Goal: Task Accomplishment & Management: Complete application form

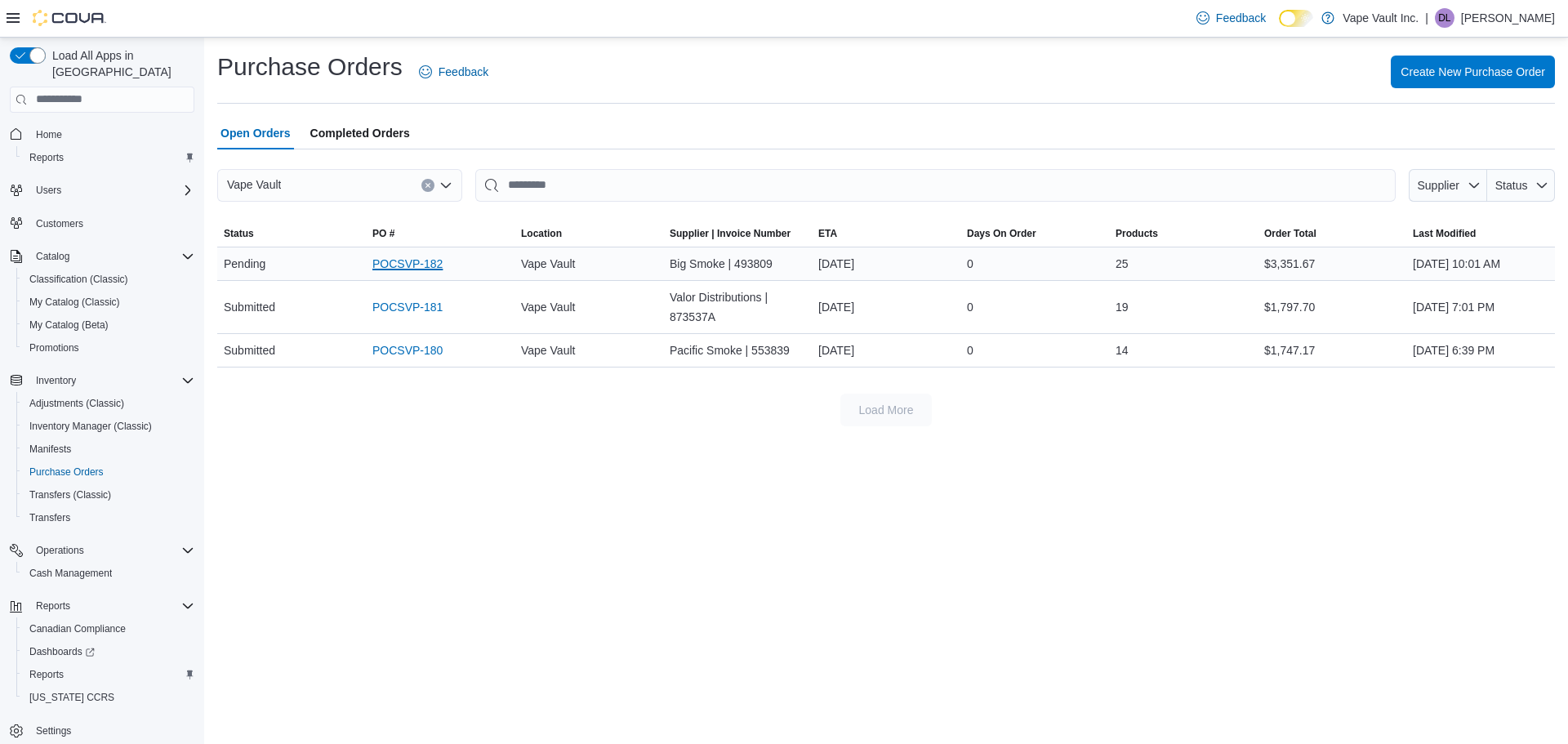
drag, startPoint x: 0, startPoint y: 0, endPoint x: 392, endPoint y: 261, distance: 470.9
click at [392, 261] on link "POCSVP-182" at bounding box center [408, 263] width 71 height 20
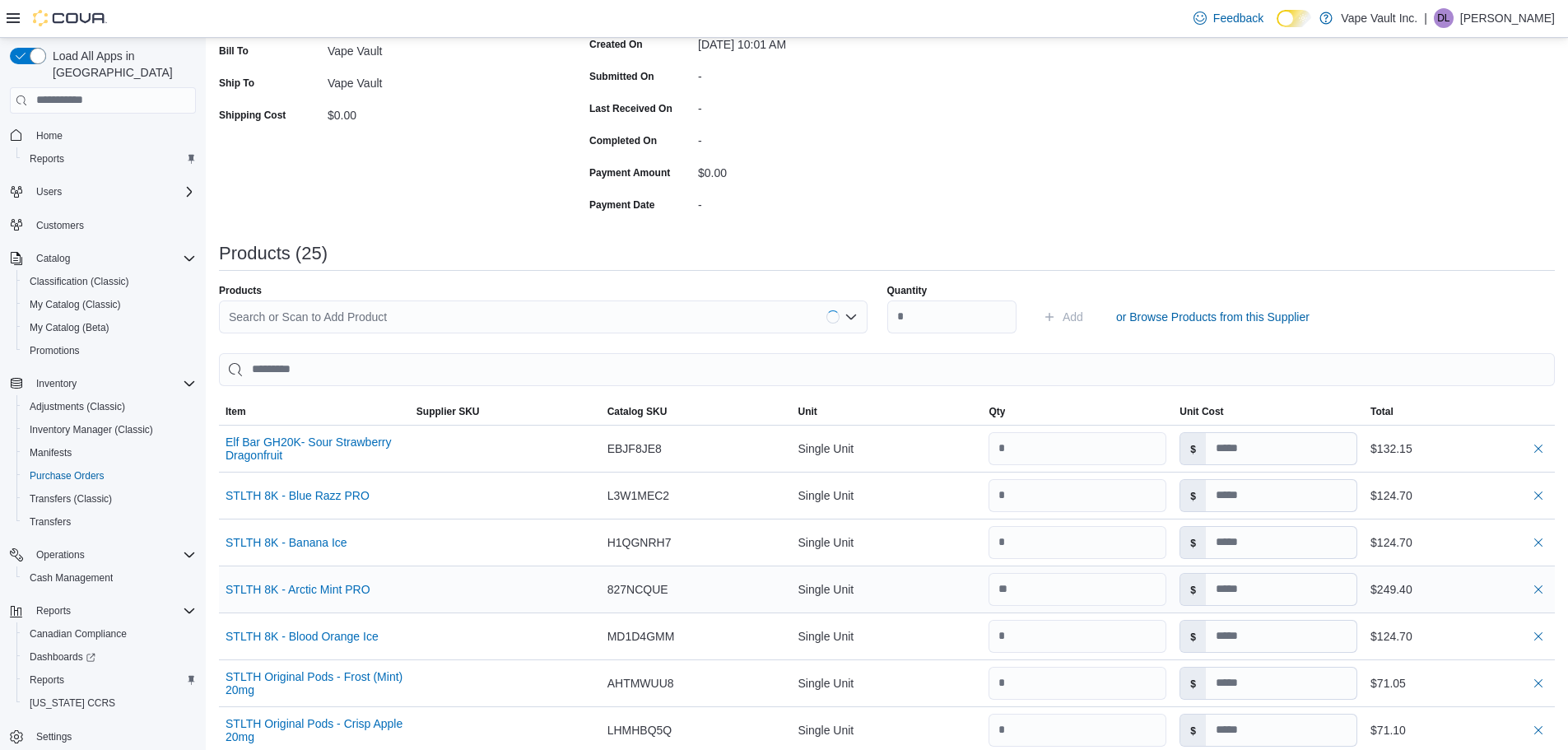
scroll to position [412, 0]
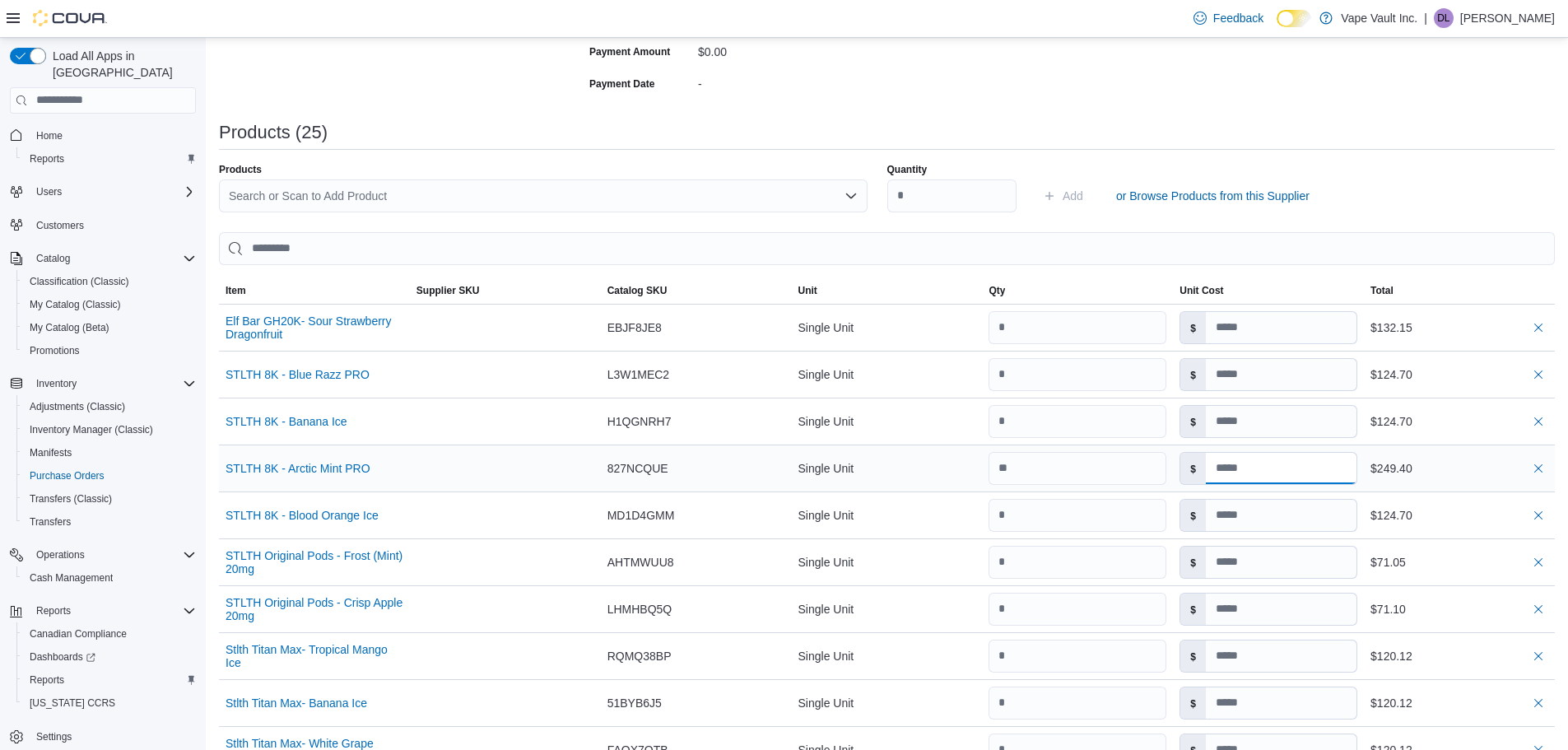
click at [1287, 470] on input at bounding box center [1282, 467] width 151 height 31
click at [1093, 478] on input "number" at bounding box center [1077, 468] width 177 height 33
type input "*"
click at [1328, 519] on input at bounding box center [1282, 515] width 151 height 31
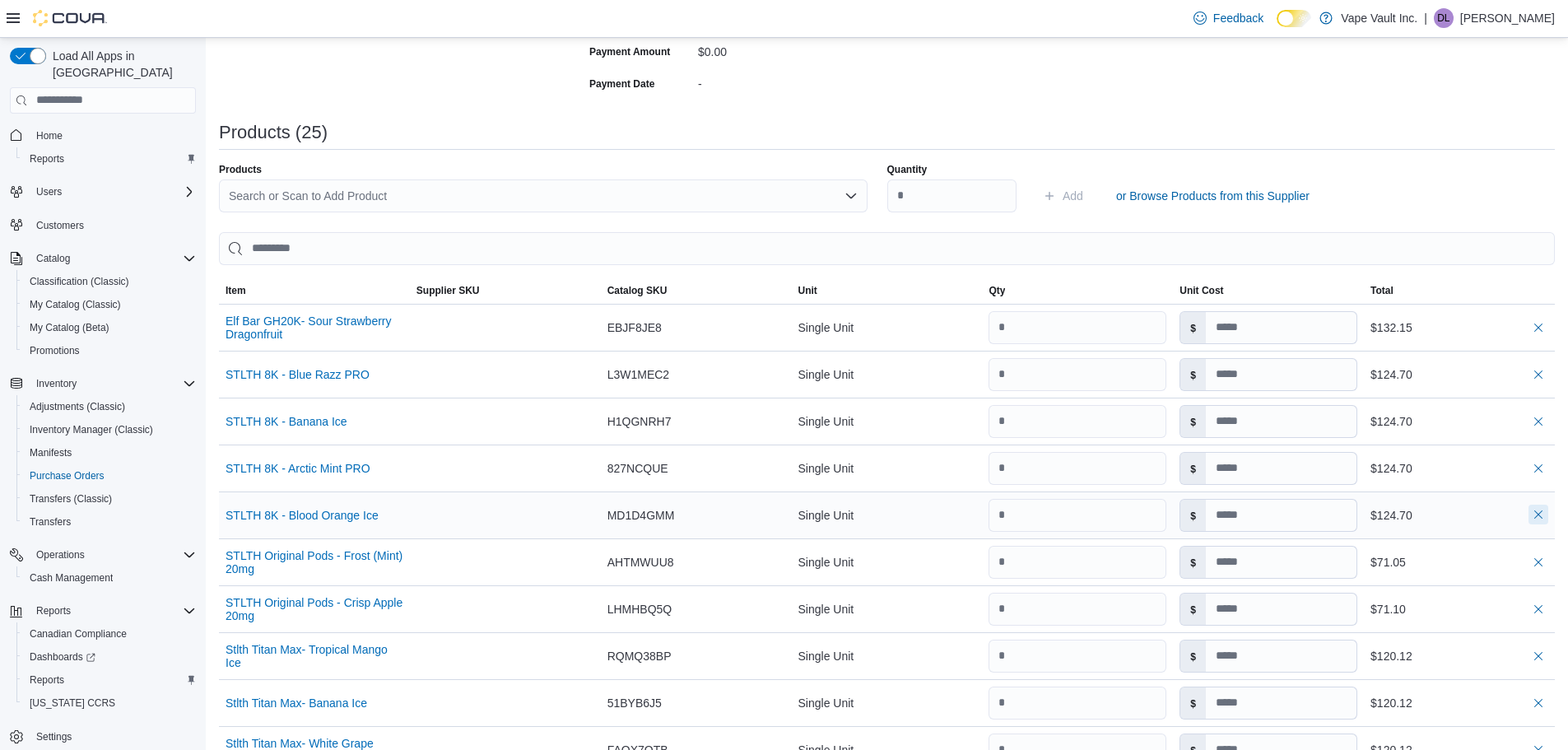
click at [1549, 515] on button "button" at bounding box center [1539, 514] width 20 height 20
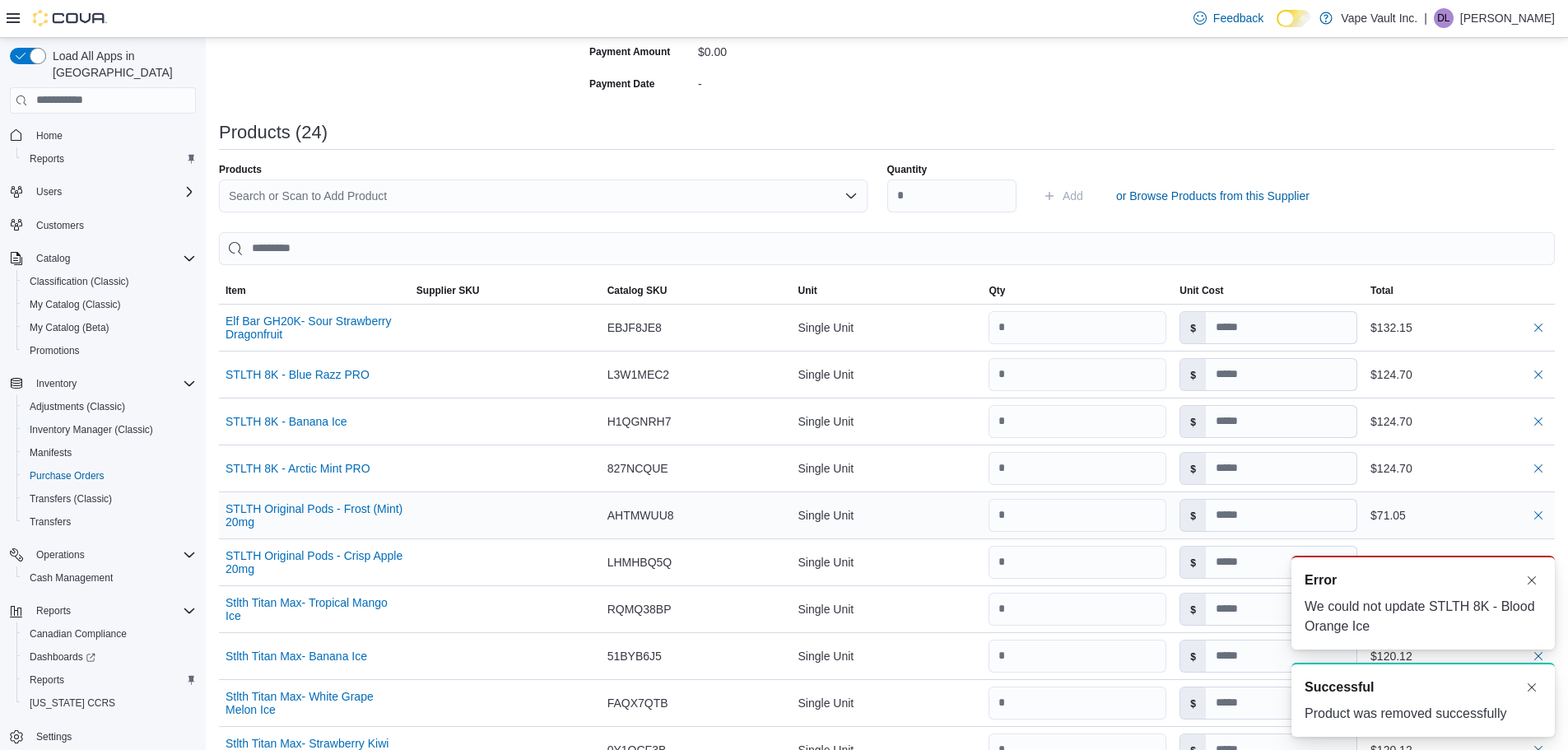
scroll to position [0, 0]
click at [1533, 585] on button "Dismiss toast" at bounding box center [1532, 579] width 20 height 20
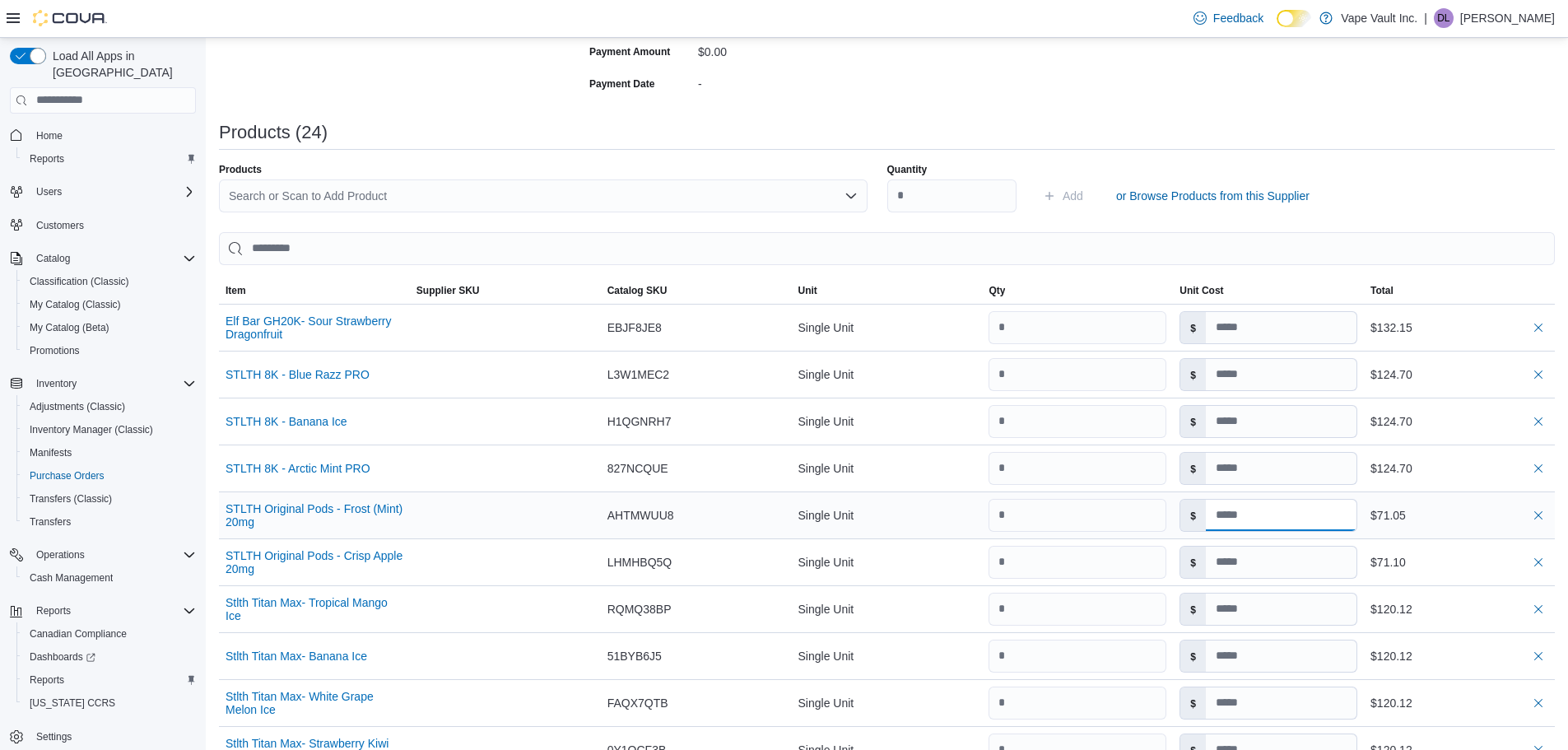
click at [1318, 518] on input at bounding box center [1282, 515] width 151 height 31
type input "*****"
click at [1317, 566] on input at bounding box center [1282, 561] width 151 height 31
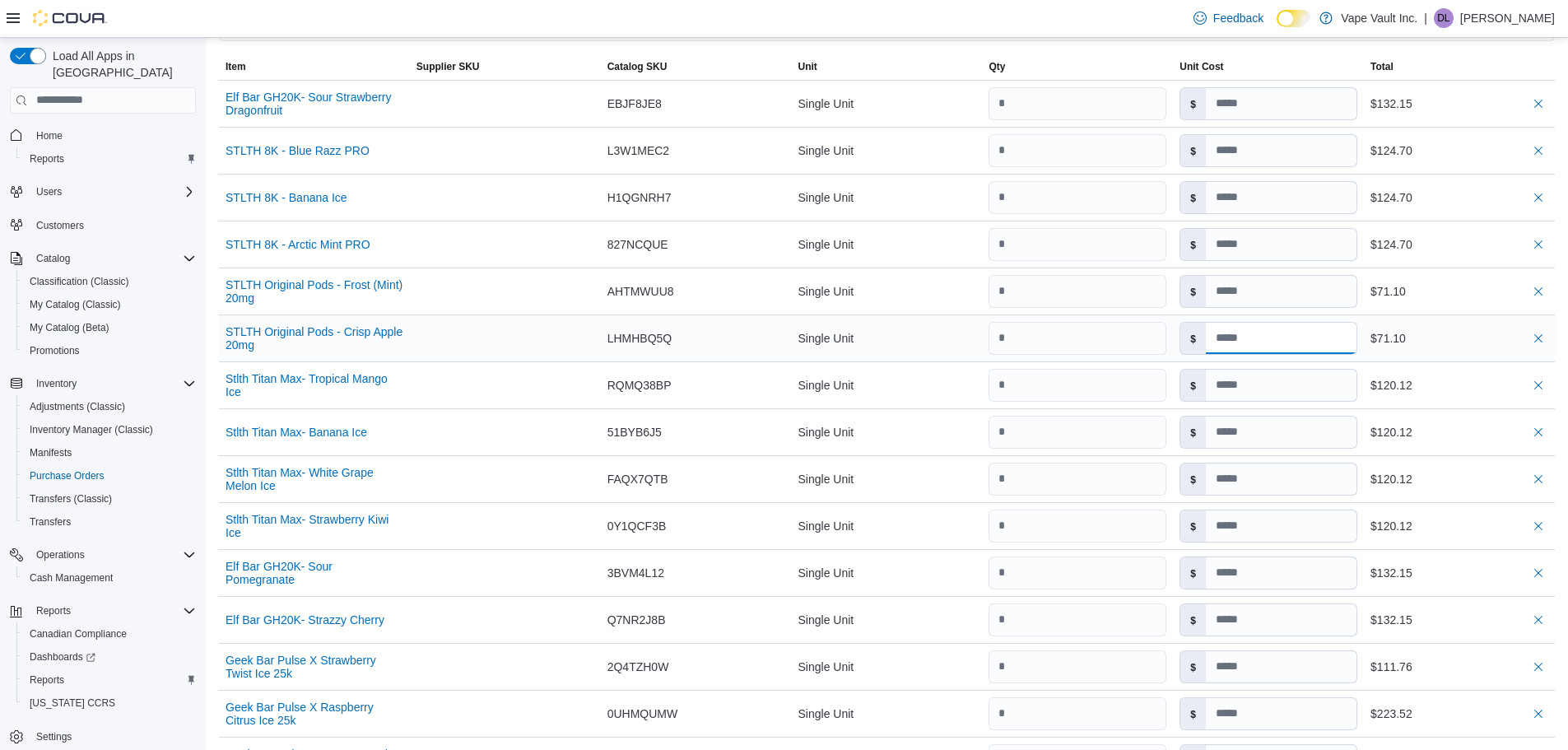
scroll to position [741, 0]
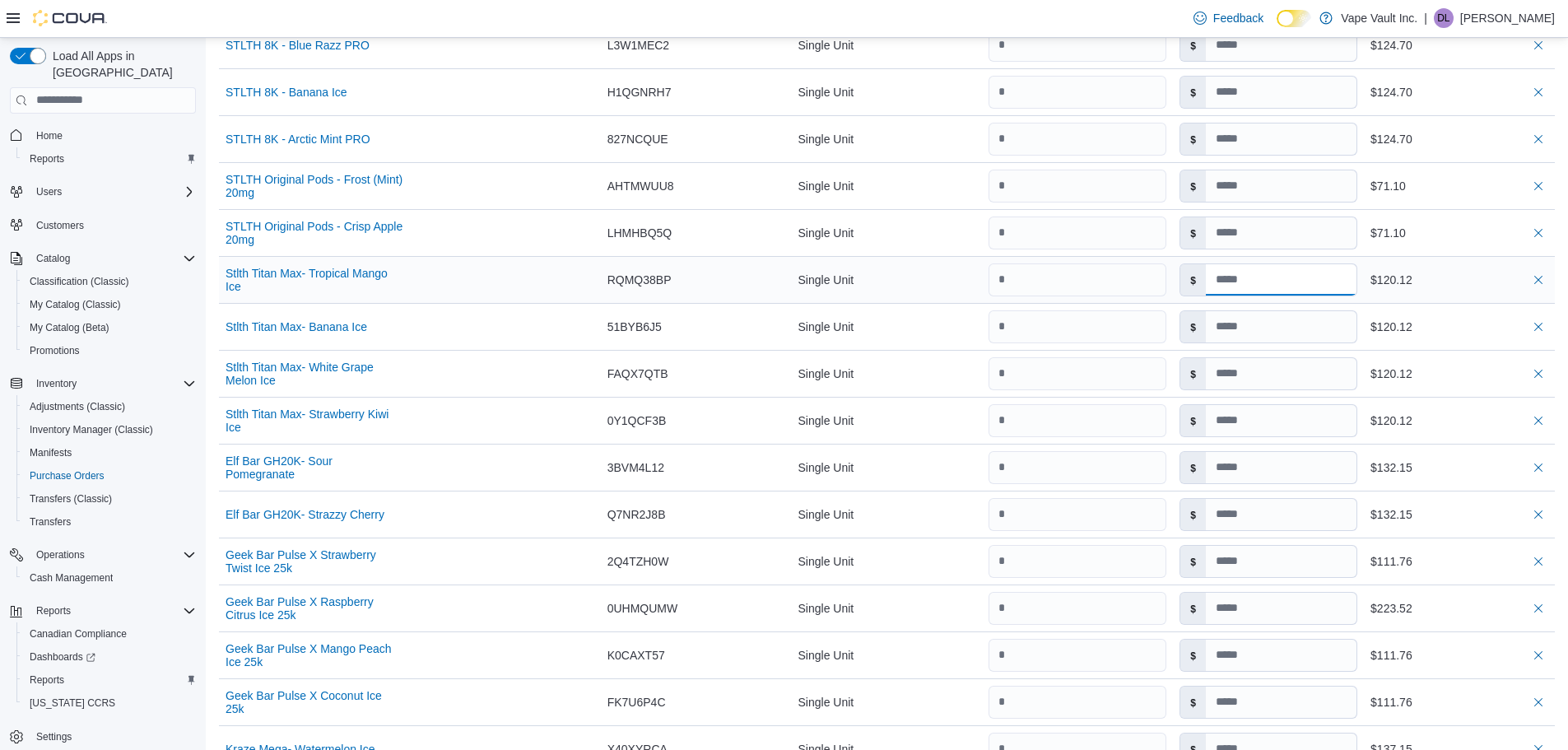
type input "*****"
click at [1301, 284] on input at bounding box center [1282, 280] width 151 height 31
click at [1549, 328] on button "button" at bounding box center [1539, 325] width 20 height 20
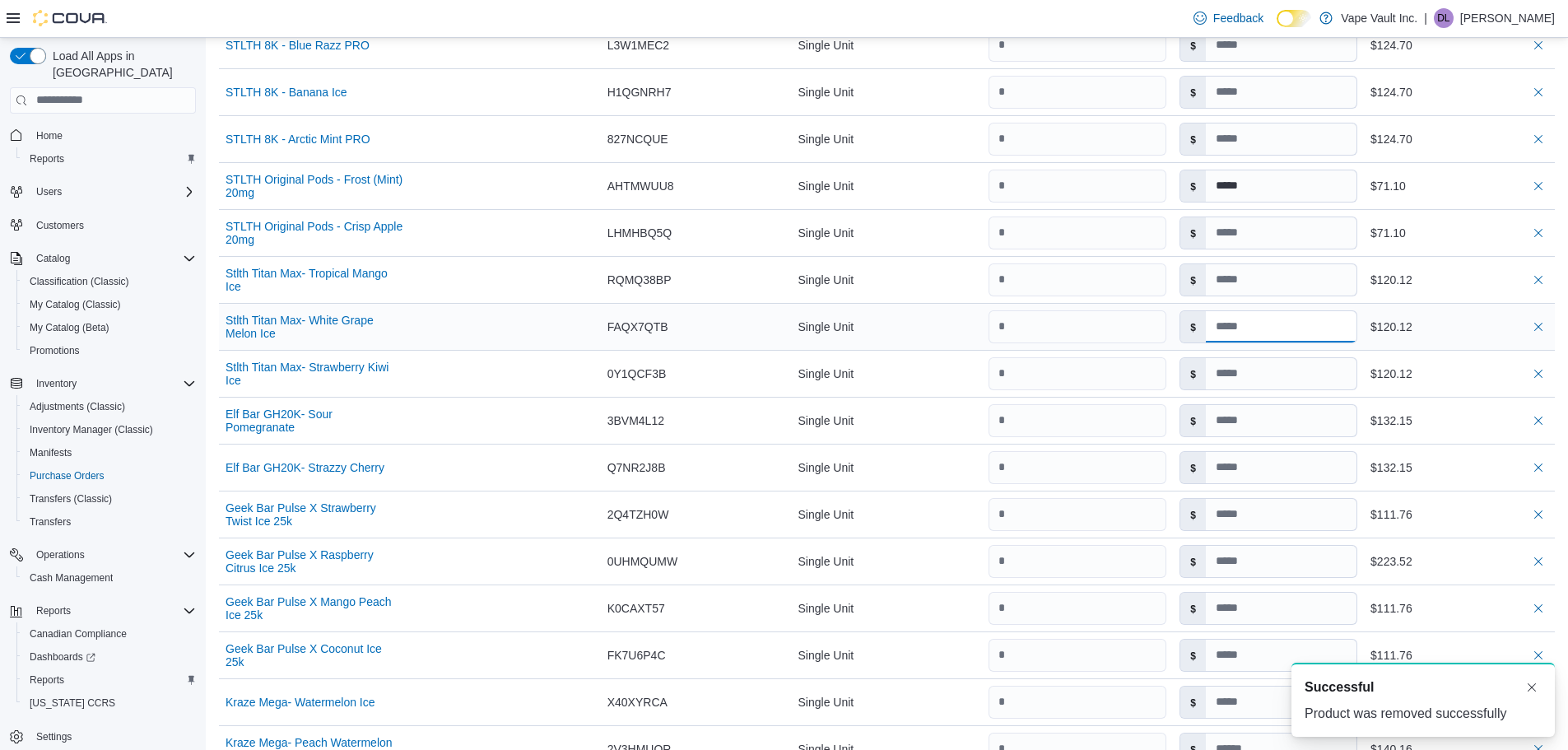
click at [1283, 323] on input at bounding box center [1282, 326] width 151 height 31
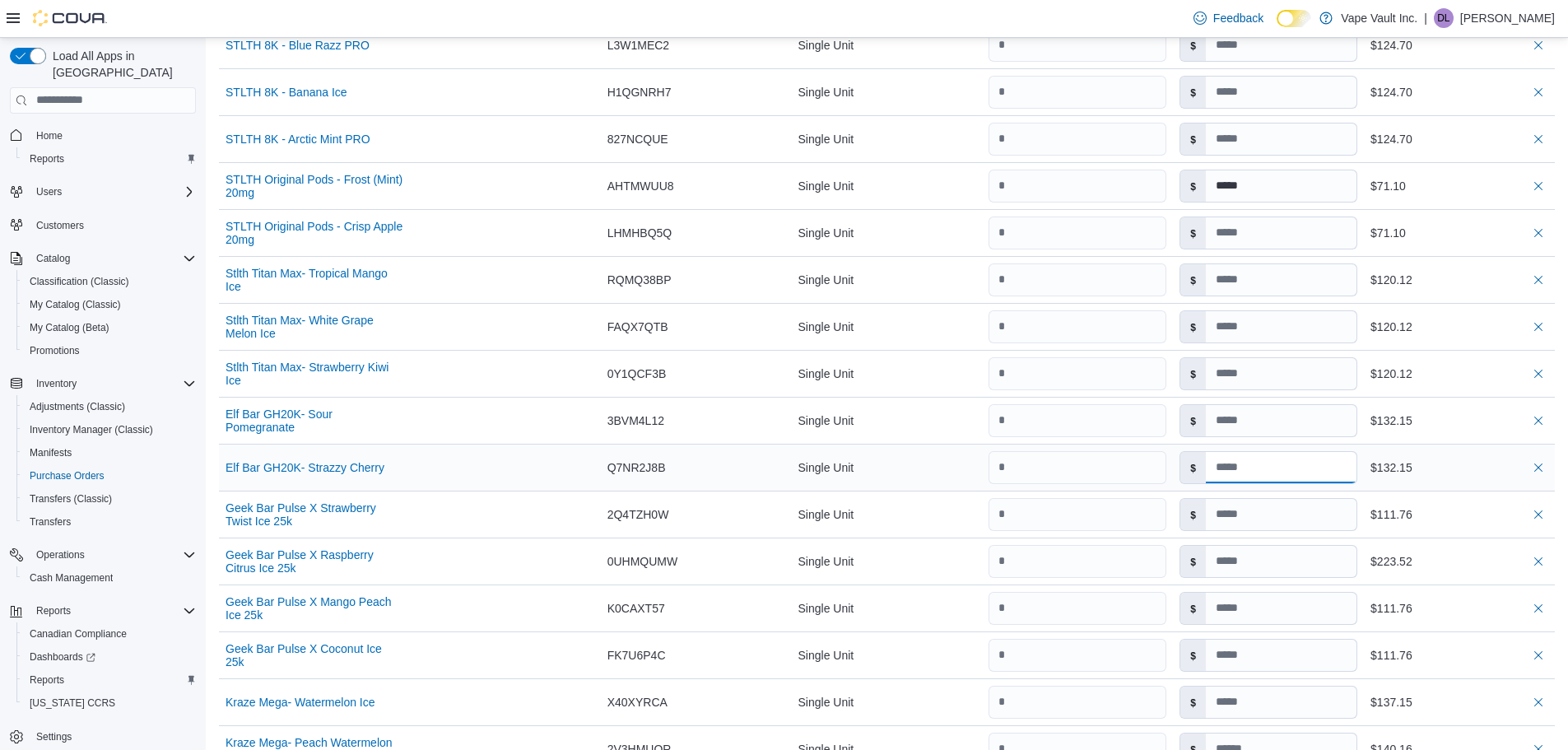
click at [1252, 470] on input at bounding box center [1282, 467] width 151 height 31
click at [1259, 518] on input at bounding box center [1282, 514] width 151 height 31
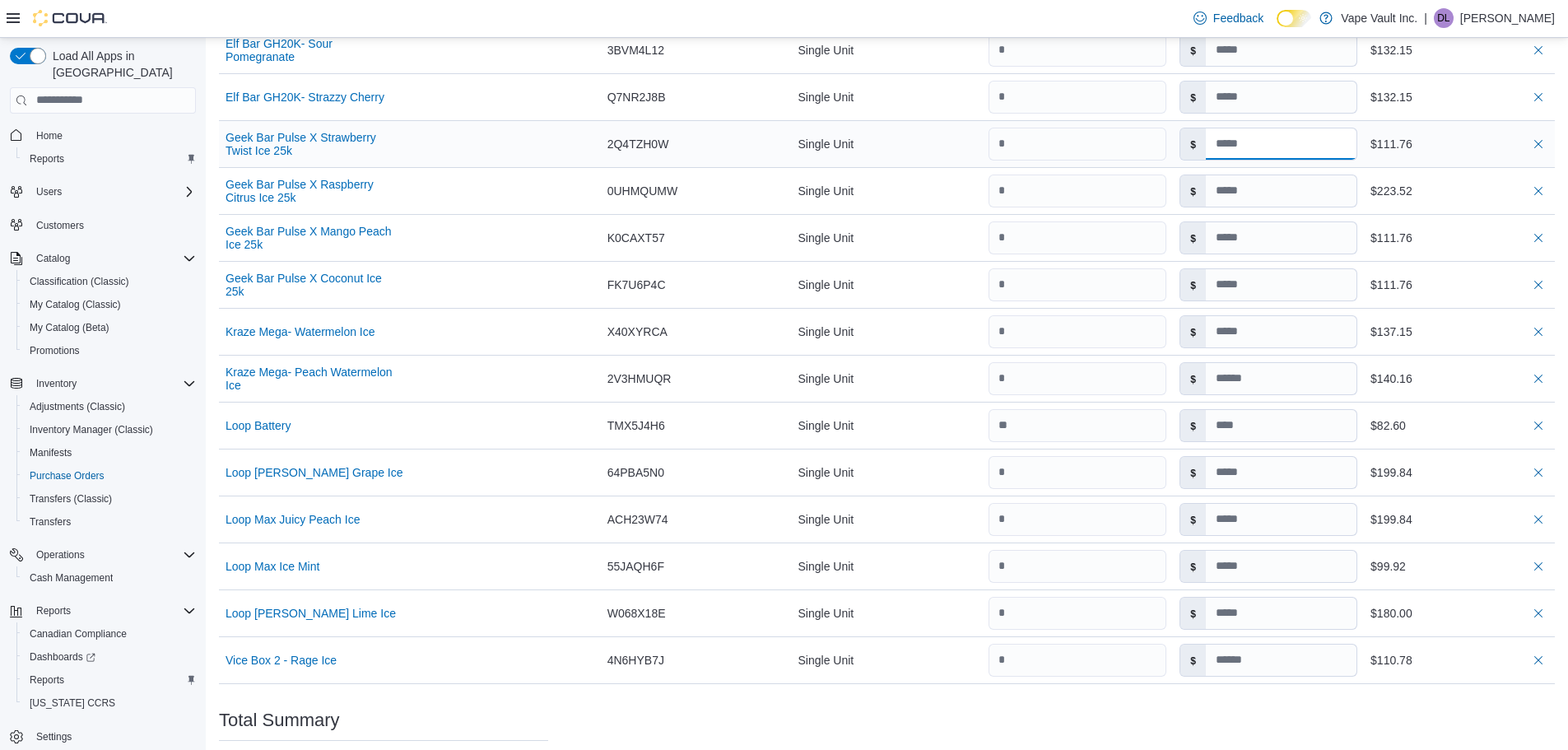
scroll to position [1152, 0]
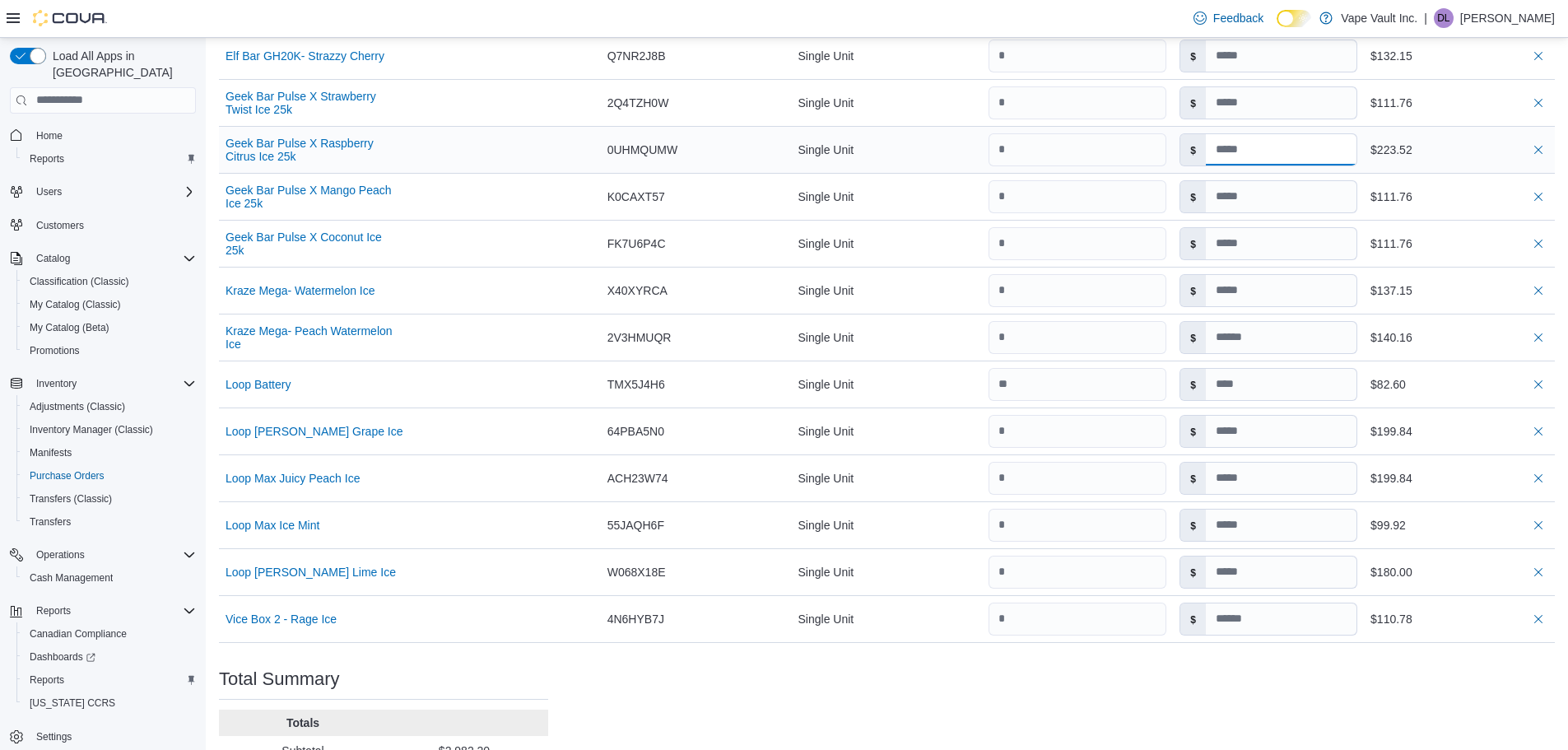
click at [1304, 158] on input at bounding box center [1282, 149] width 151 height 31
click at [1257, 195] on input at bounding box center [1282, 196] width 151 height 31
click at [1257, 247] on input at bounding box center [1282, 243] width 151 height 31
click at [1259, 300] on input at bounding box center [1282, 290] width 151 height 31
click at [1265, 342] on input at bounding box center [1282, 337] width 151 height 31
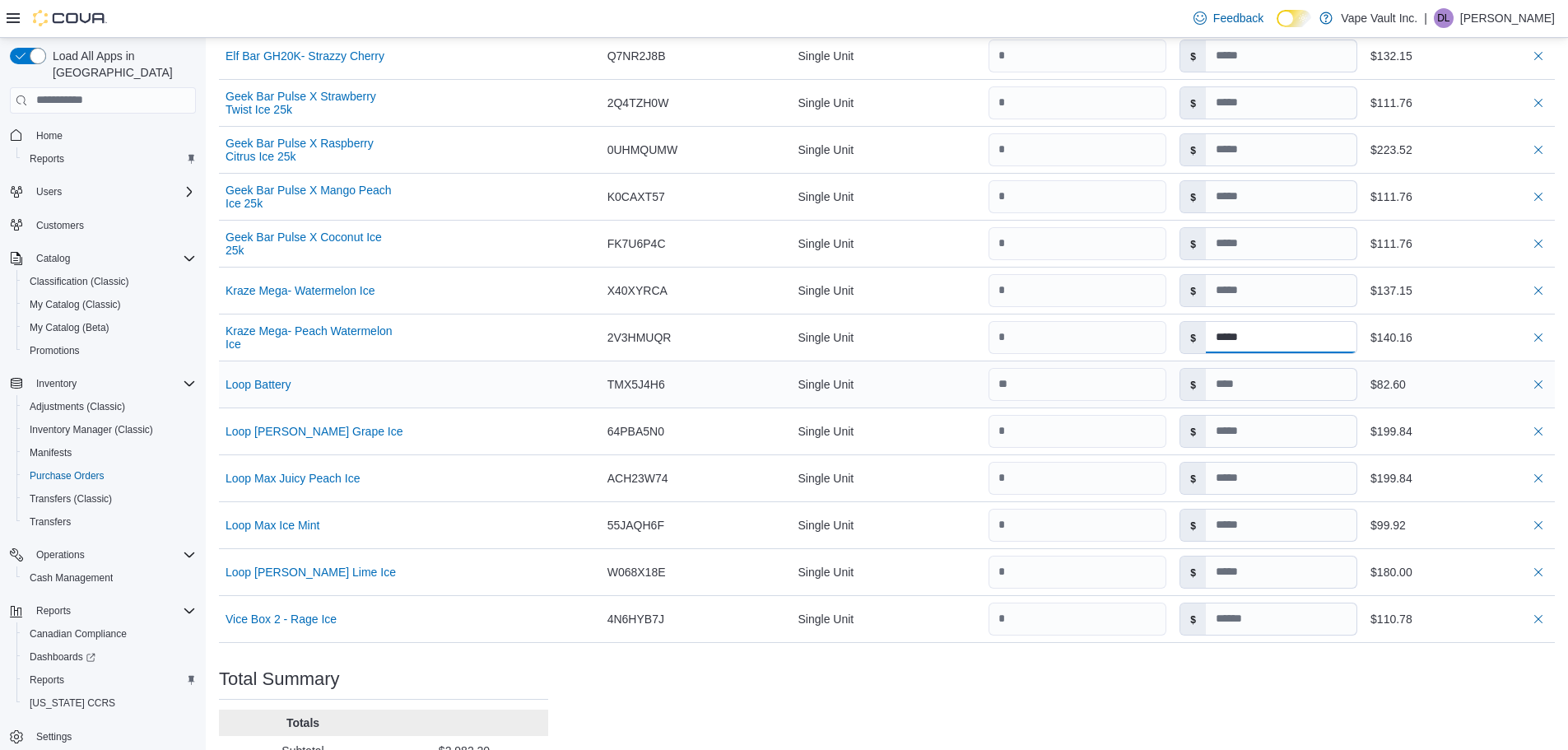
type input "*****"
click at [1281, 386] on input at bounding box center [1282, 384] width 151 height 31
type input "*****"
click at [1263, 435] on input at bounding box center [1282, 430] width 151 height 31
click at [1549, 431] on button "button" at bounding box center [1539, 430] width 20 height 20
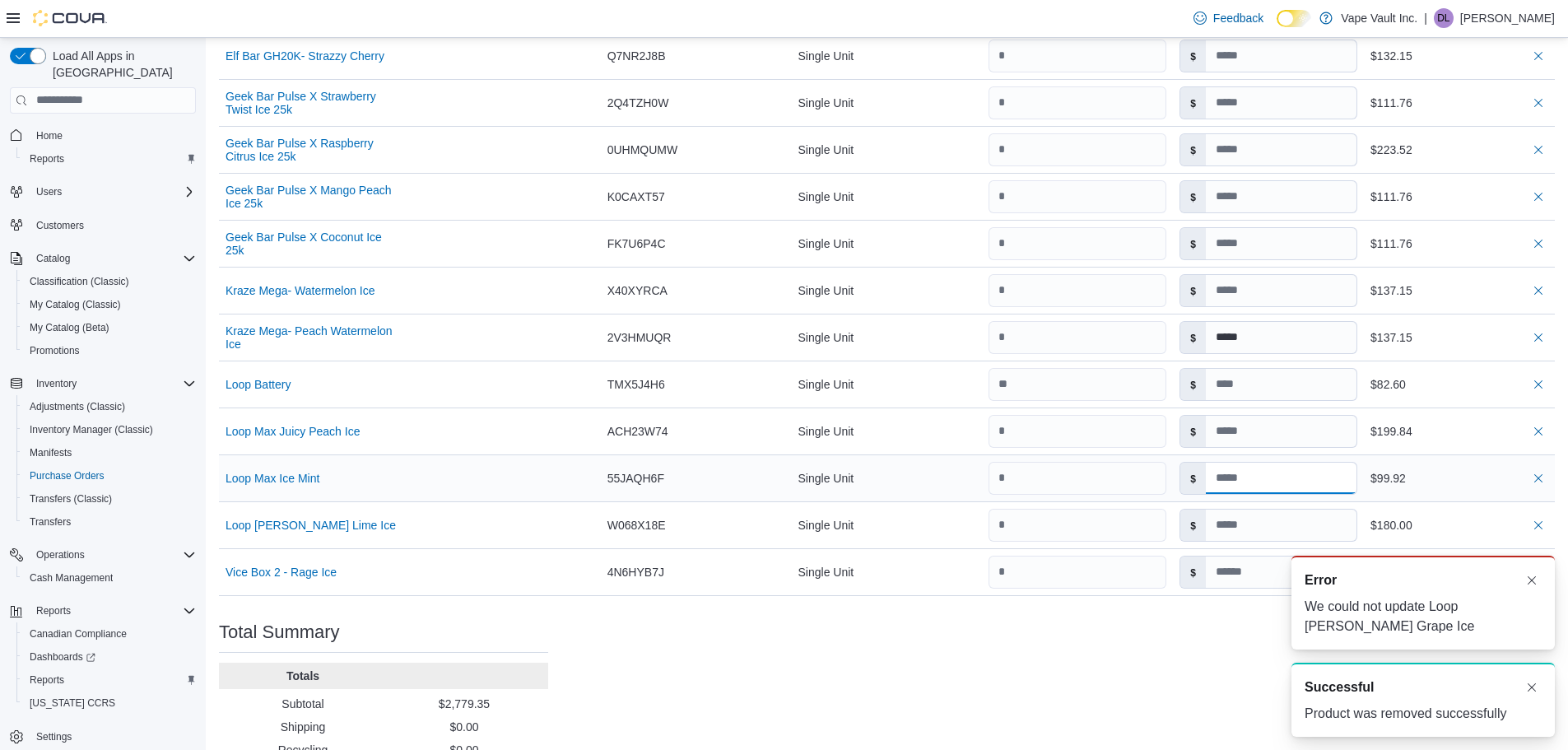
click at [1275, 483] on input at bounding box center [1282, 478] width 151 height 31
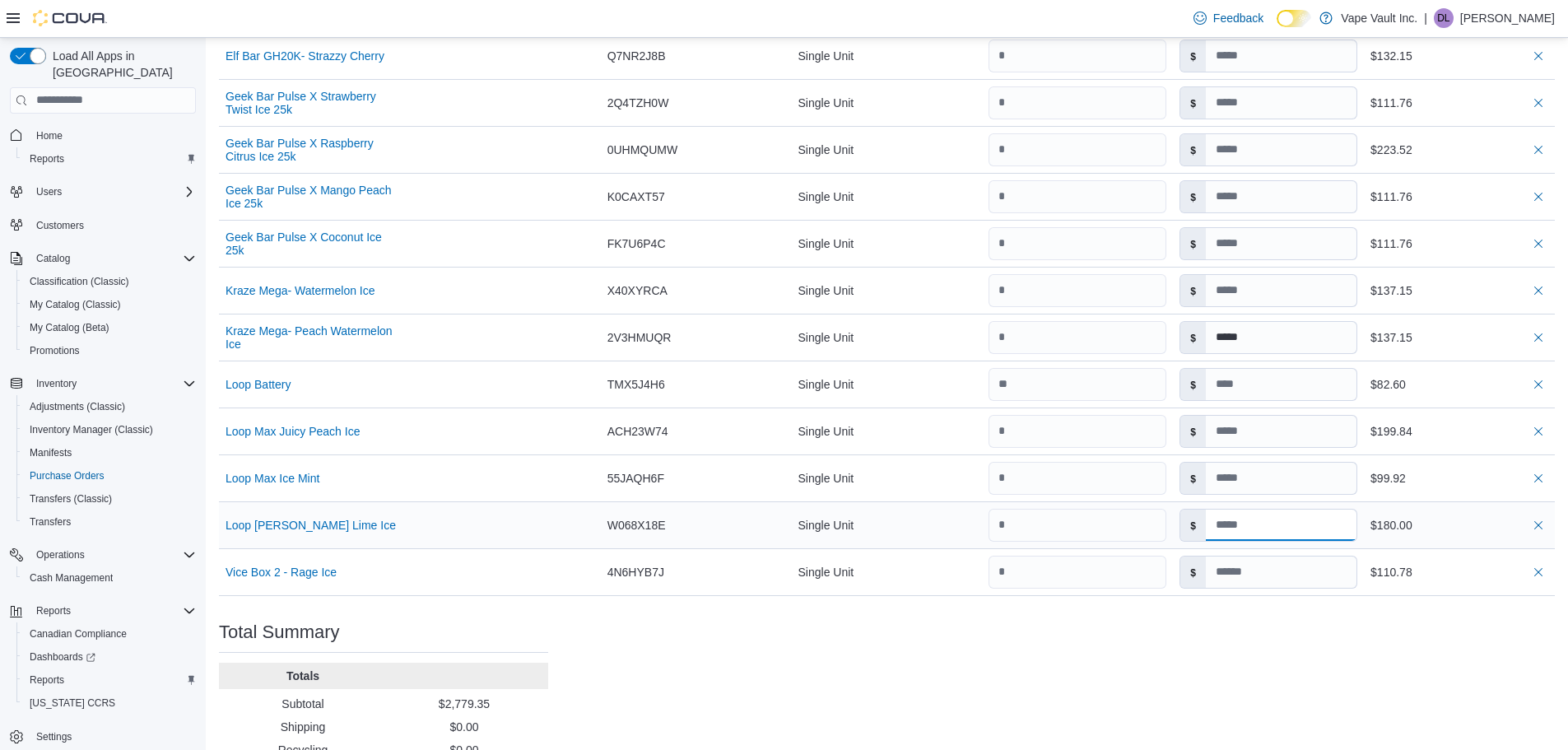
click at [1256, 533] on input at bounding box center [1282, 524] width 151 height 31
type input "*****"
click at [1303, 570] on input at bounding box center [1282, 572] width 151 height 31
type input "*****"
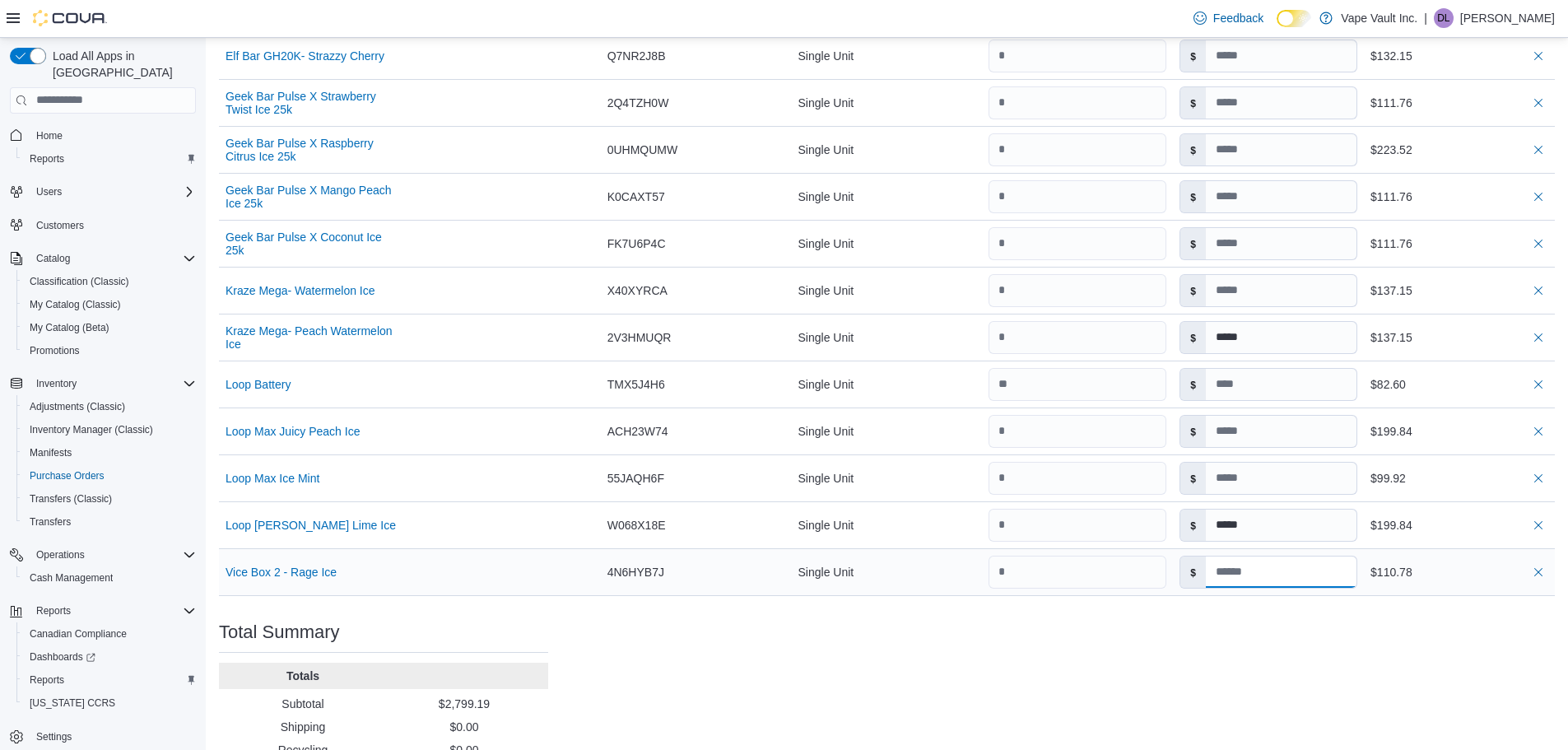
click at [1281, 571] on input at bounding box center [1282, 572] width 151 height 31
type input "*****"
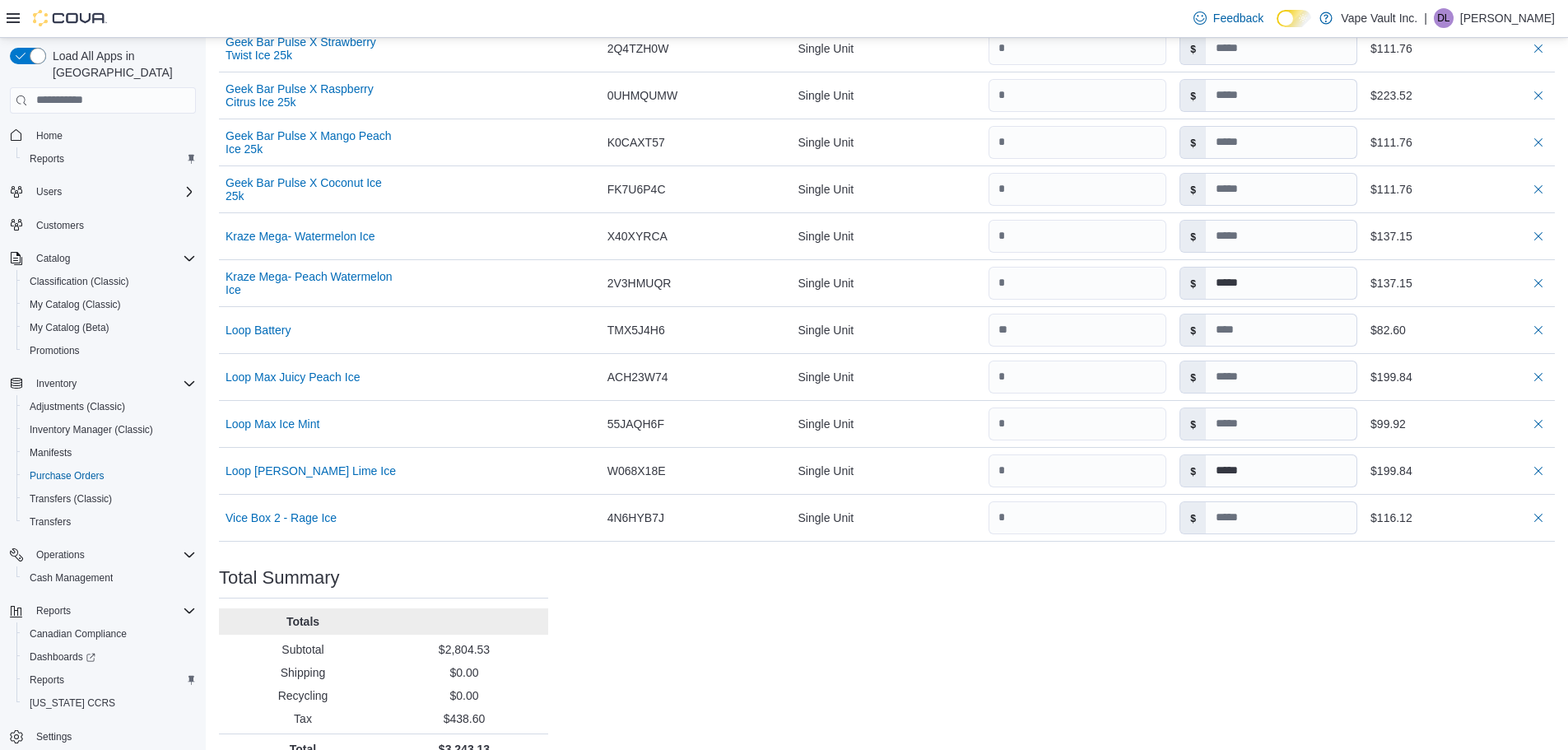
scroll to position [1234, 0]
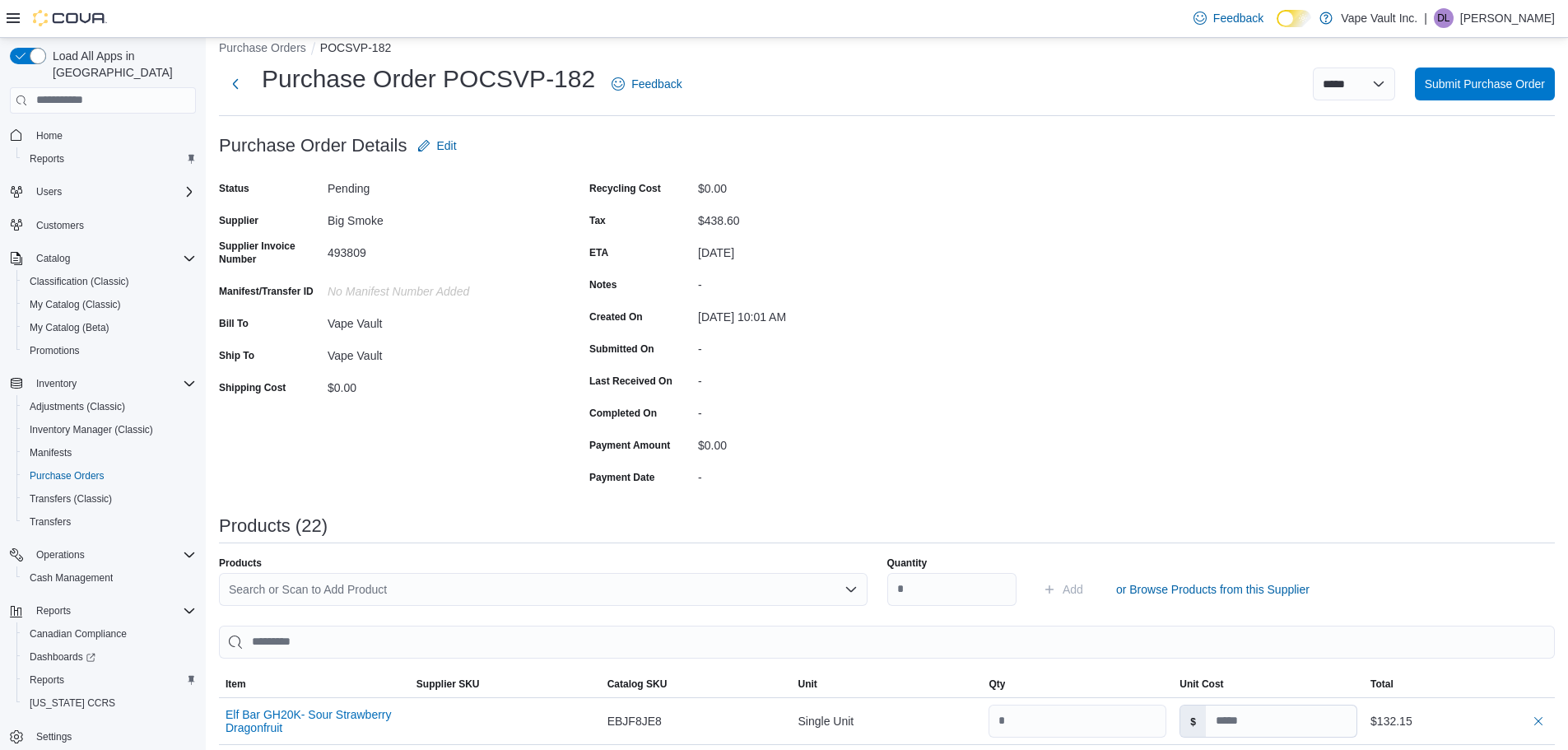
scroll to position [0, 0]
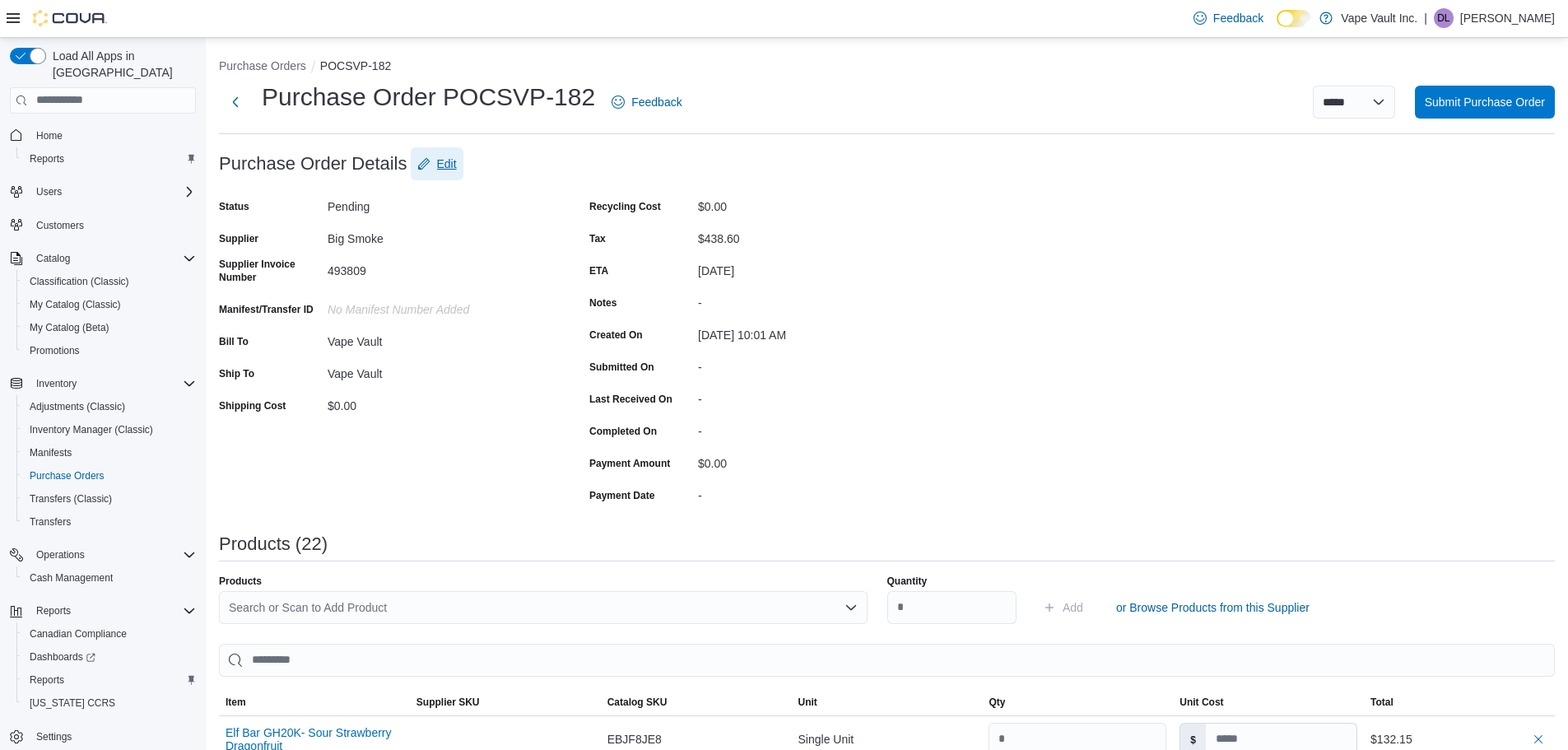
click at [454, 160] on span "Edit" at bounding box center [447, 163] width 20 height 16
type input "*****"
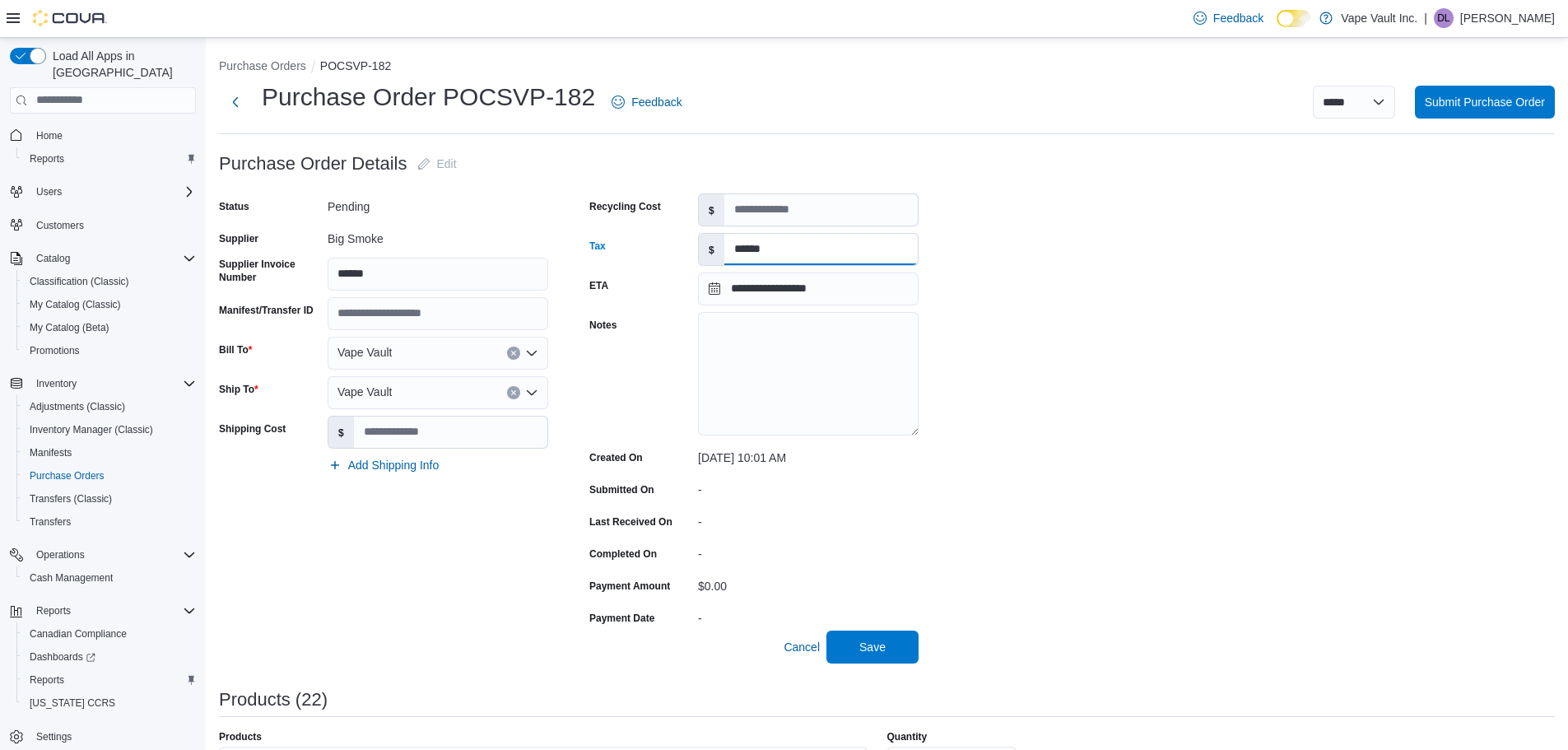
drag, startPoint x: 781, startPoint y: 242, endPoint x: 699, endPoint y: 248, distance: 82.2
click at [699, 248] on div "$ ******" at bounding box center [808, 249] width 221 height 33
type input "******"
click at [893, 647] on span "Save" at bounding box center [873, 646] width 72 height 33
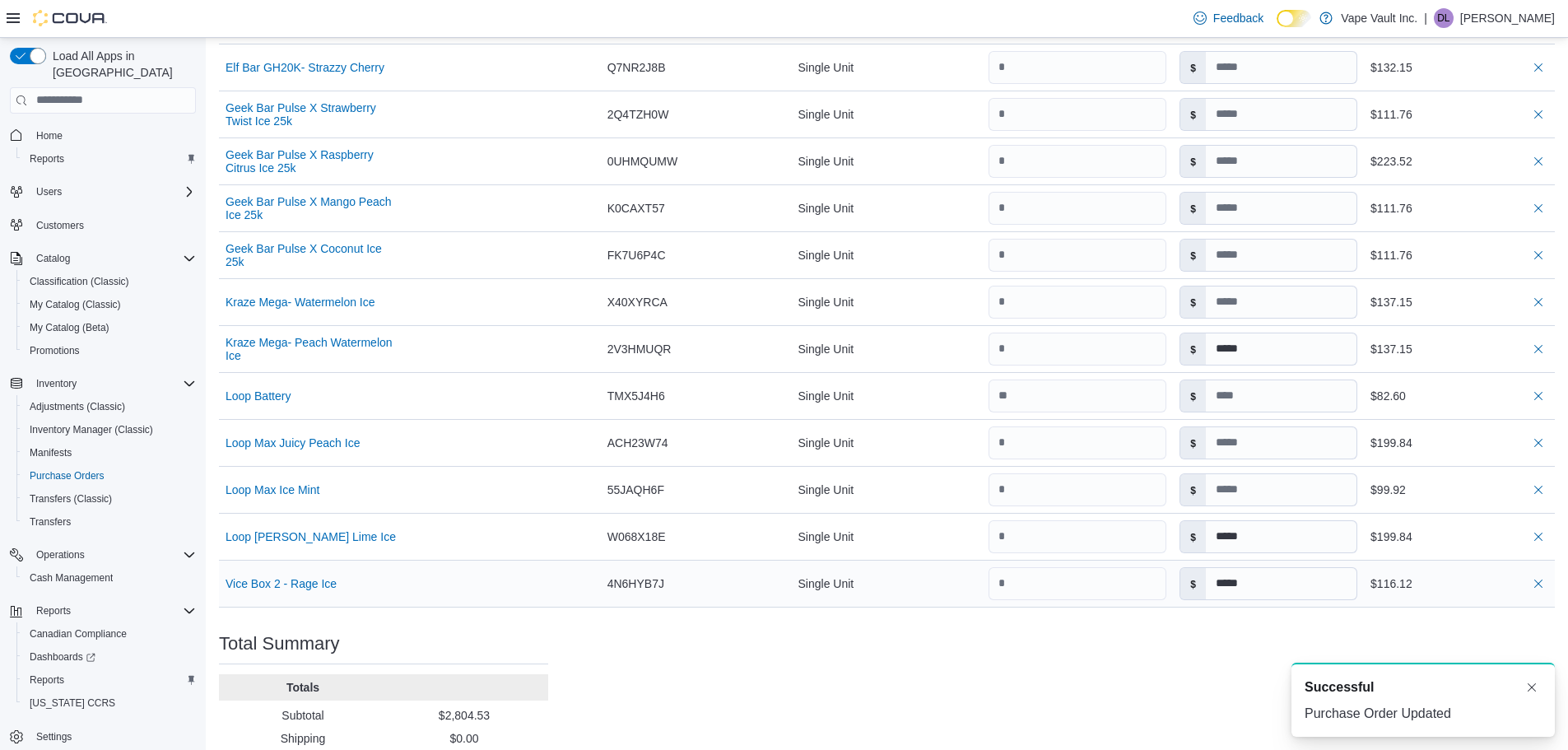
scroll to position [1234, 0]
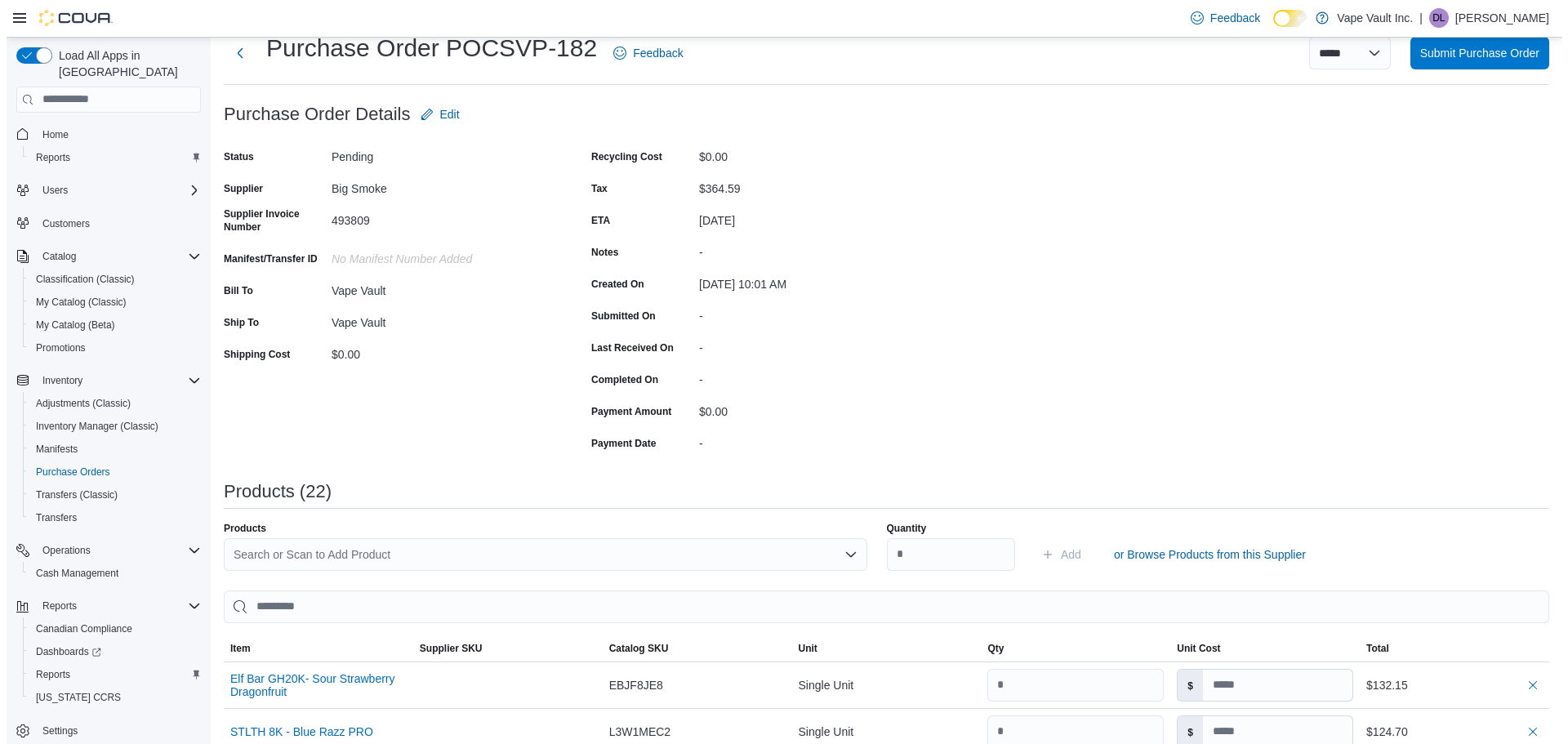
scroll to position [0, 0]
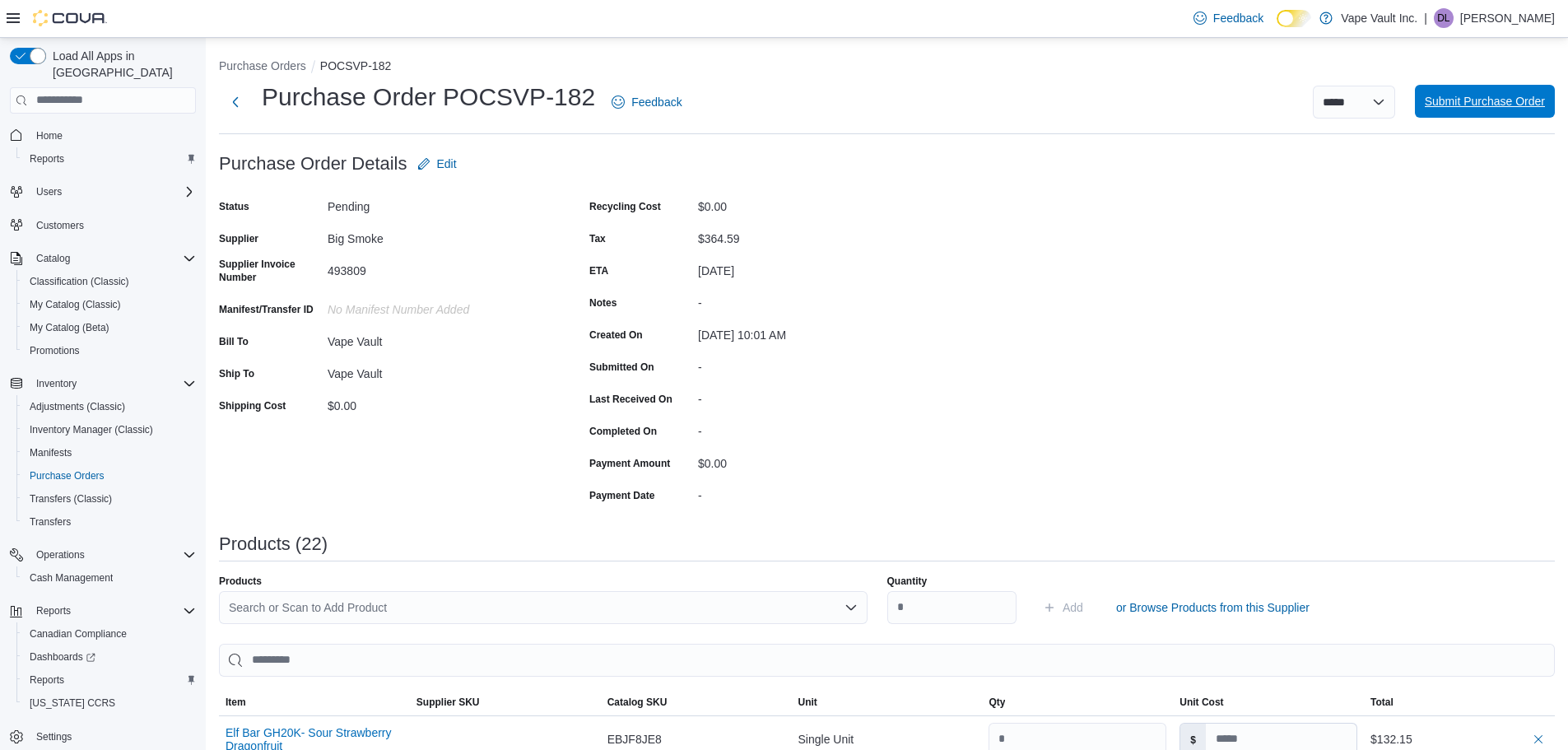
click at [1522, 114] on span "Submit Purchase Order" at bounding box center [1485, 101] width 120 height 33
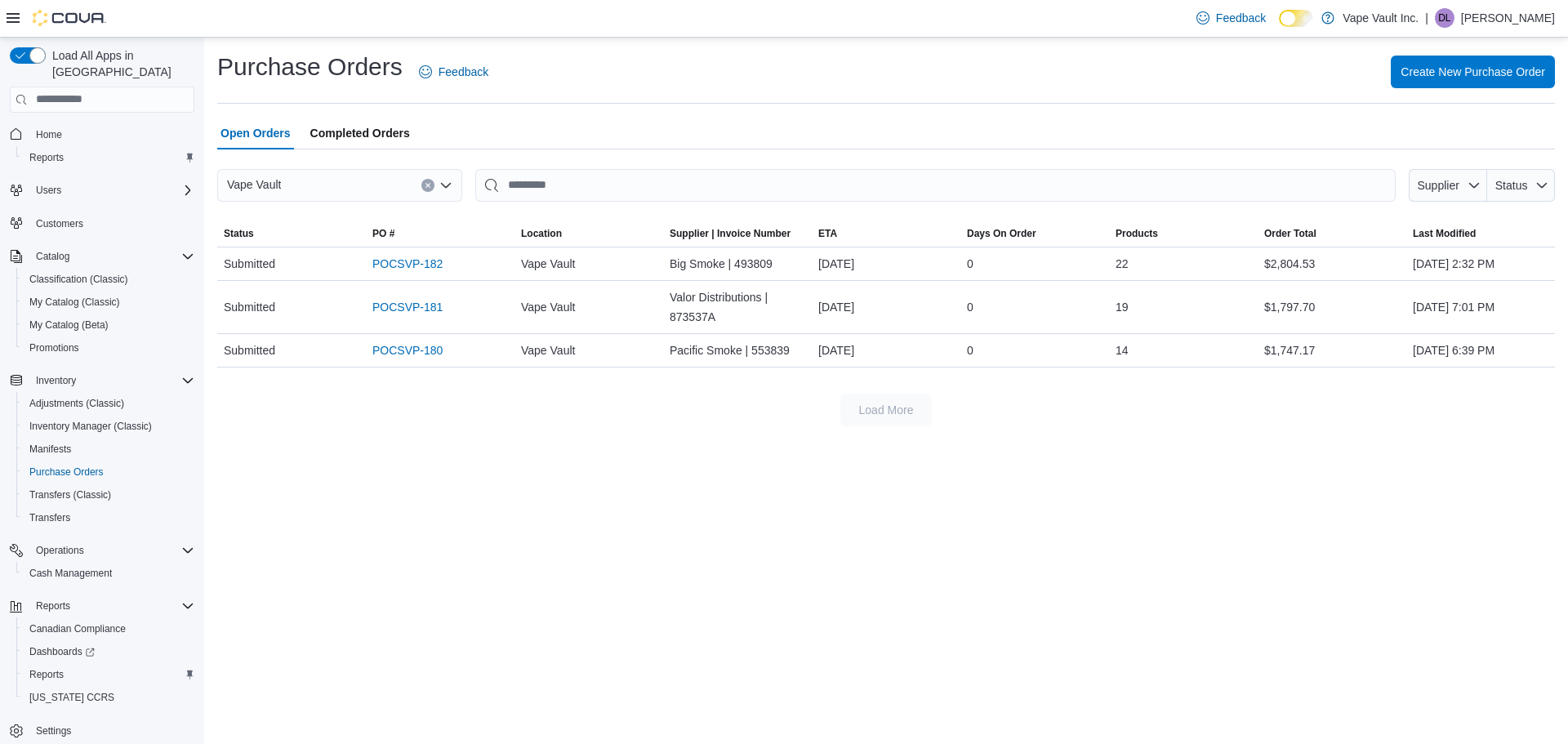
click at [1526, 22] on p "[PERSON_NAME]" at bounding box center [1509, 18] width 94 height 20
click at [1451, 156] on span "Sign Out" at bounding box center [1449, 159] width 44 height 16
